Goal: Task Accomplishment & Management: Manage account settings

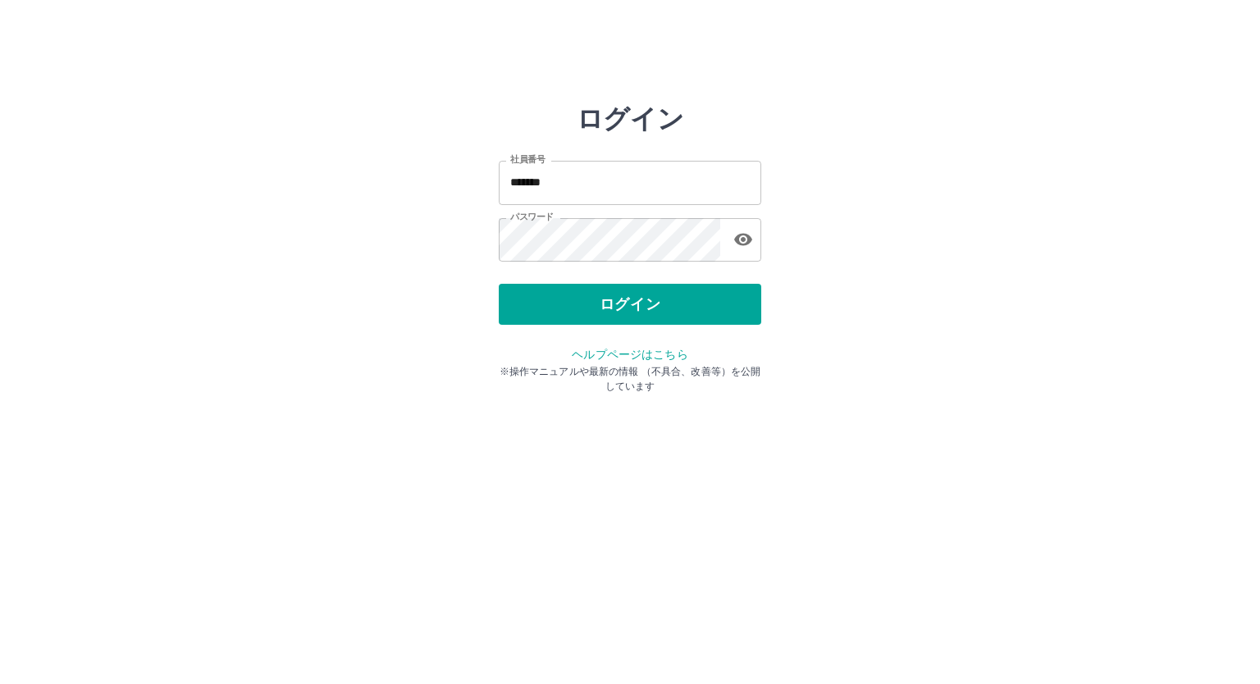
click at [660, 300] on div "ログイン" at bounding box center [630, 304] width 262 height 41
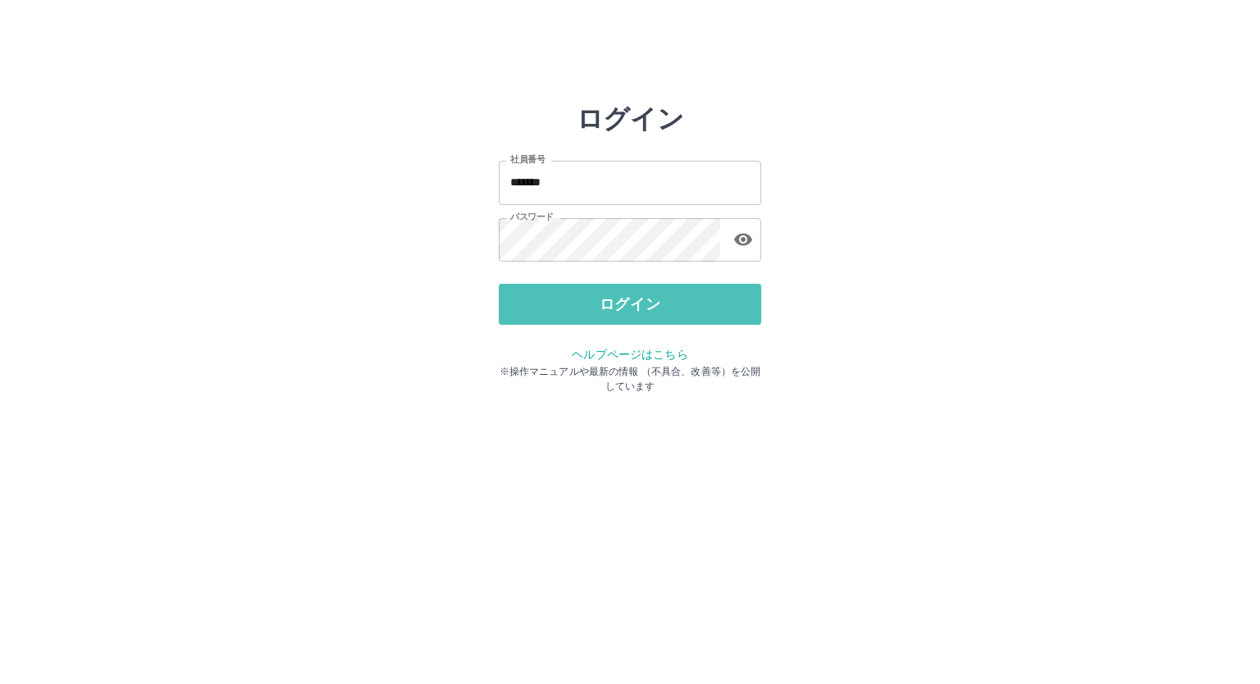
click at [660, 300] on button "ログイン" at bounding box center [630, 304] width 262 height 41
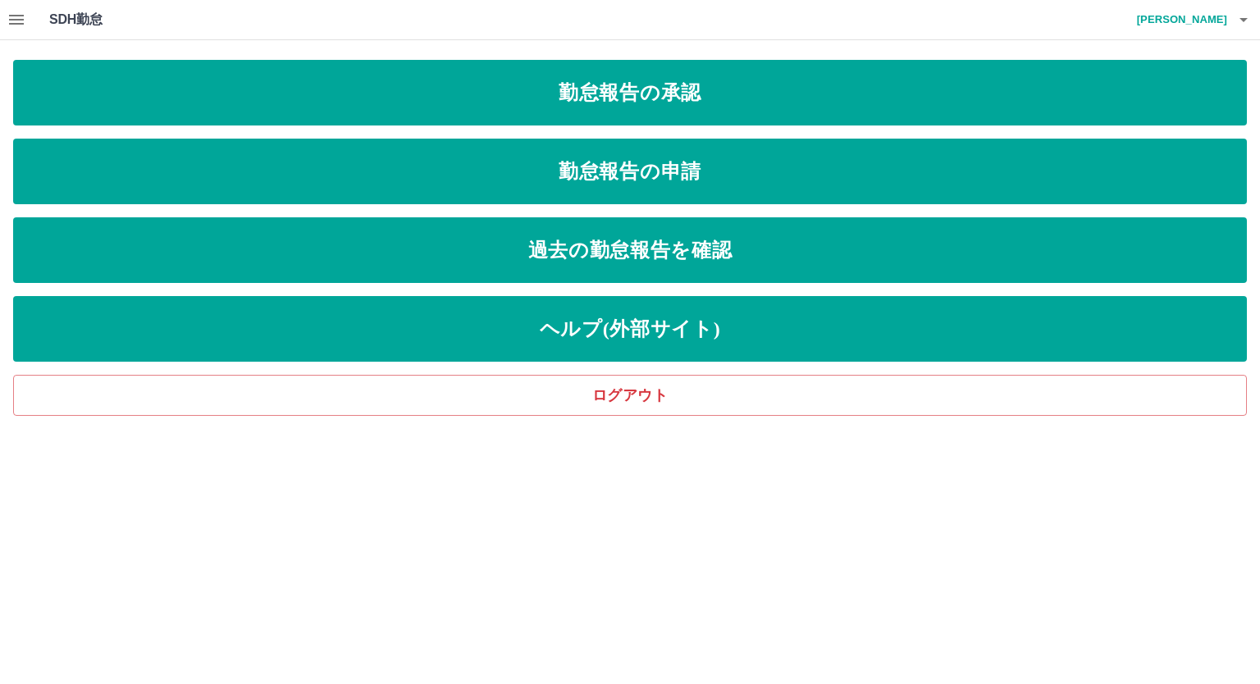
click at [24, 26] on icon "button" at bounding box center [17, 20] width 20 height 20
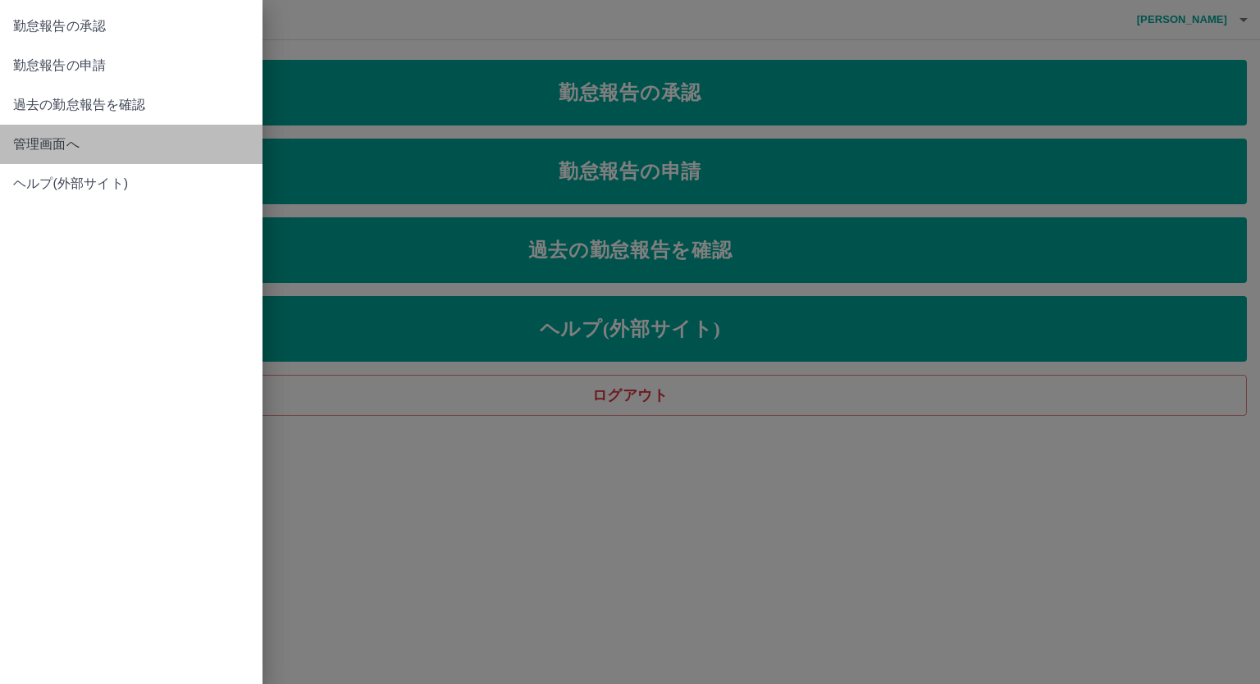
click at [89, 133] on link "管理画面へ" at bounding box center [131, 144] width 262 height 39
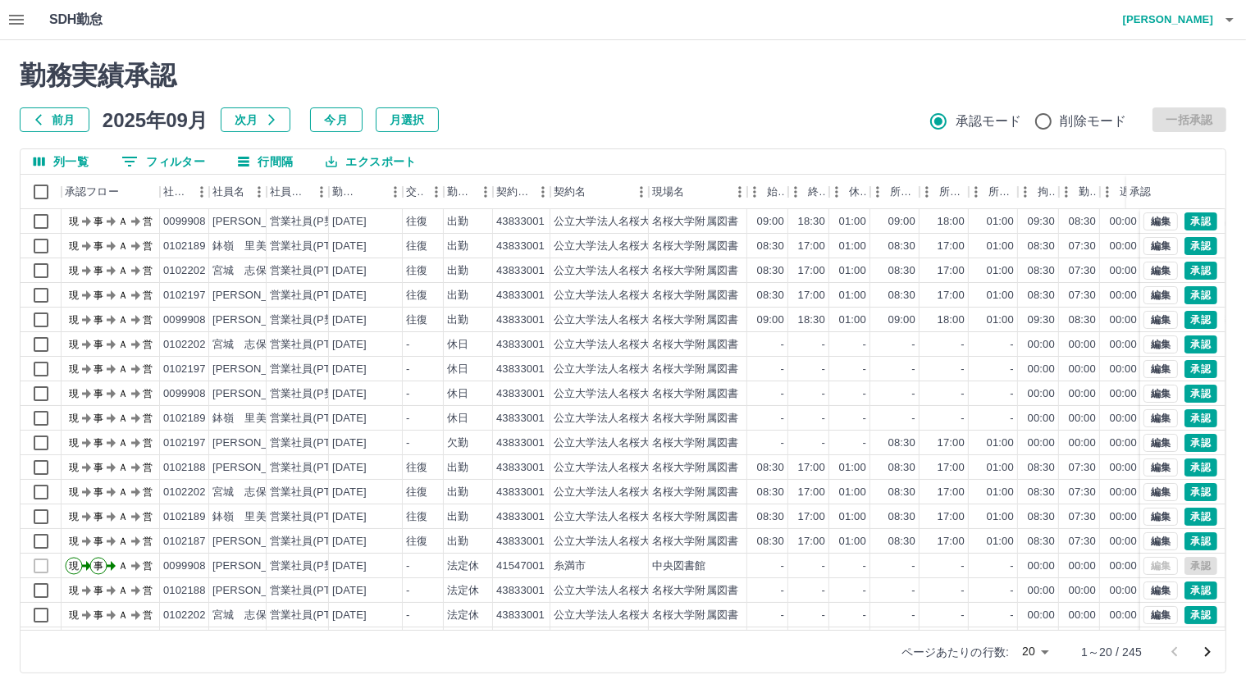
click at [1189, 19] on h4 "[PERSON_NAME]" at bounding box center [1164, 19] width 98 height 39
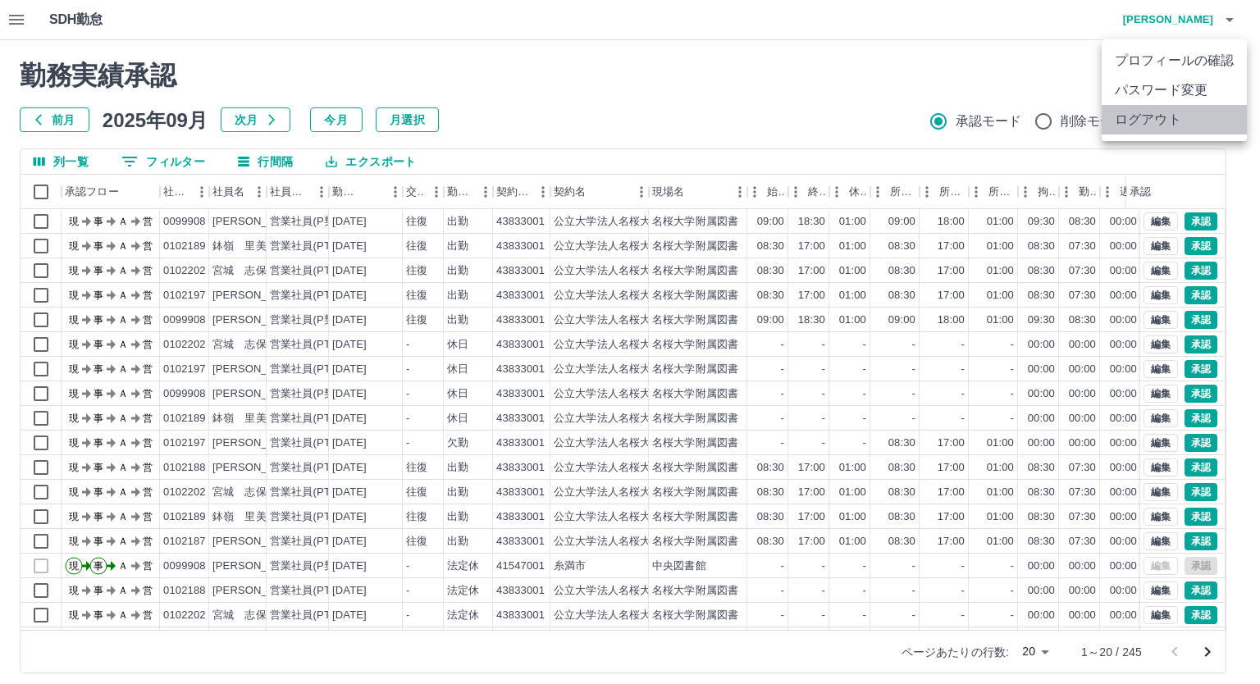
click at [1196, 116] on li "ログアウト" at bounding box center [1174, 120] width 145 height 30
